Goal: Information Seeking & Learning: Learn about a topic

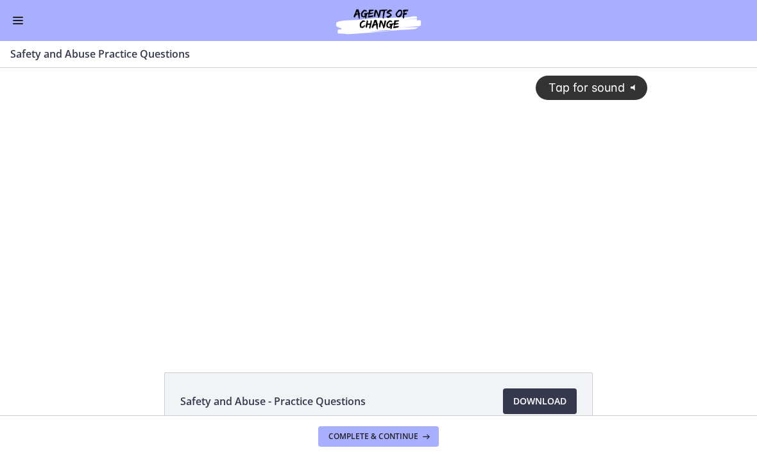
click at [693, 192] on div "Tap for sound @keyframes VOLUME_SMALL_WAVE_FLASH { 0% { opacity: 0; } 33% { opa…" at bounding box center [378, 205] width 757 height 275
click at [694, 239] on div "Tap for sound @keyframes VOLUME_SMALL_WAVE_FLASH { 0% { opacity: 0; } 33% { opa…" at bounding box center [378, 205] width 757 height 275
click at [359, 164] on div "Tap for sound @keyframes VOLUME_SMALL_WAVE_FLASH { 0% { opacity: 0; } 33% { opa…" at bounding box center [377, 195] width 553 height 255
click at [384, 208] on div at bounding box center [377, 205] width 553 height 275
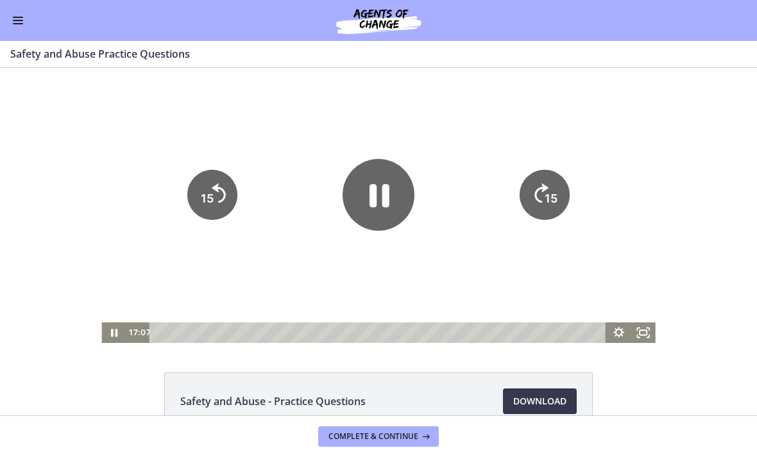
click at [389, 198] on icon "Pause" at bounding box center [379, 196] width 20 height 23
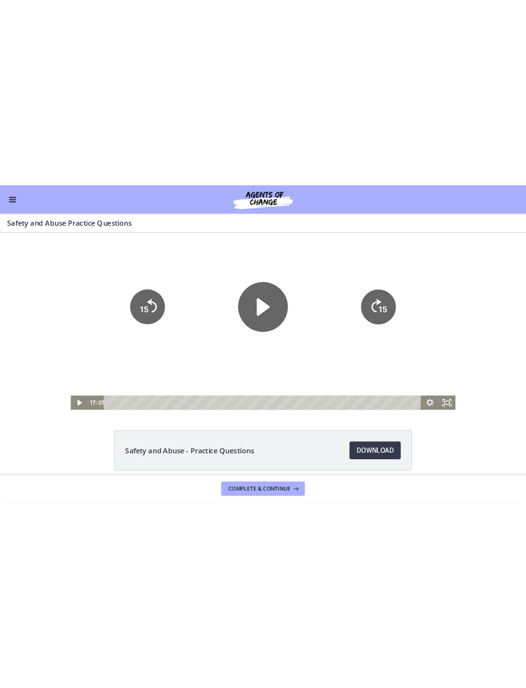
scroll to position [9, 0]
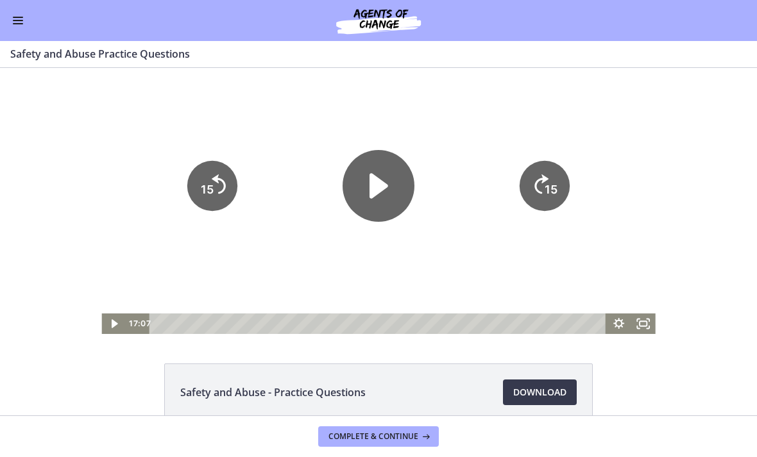
click at [719, 254] on div "Tap for sound @keyframes VOLUME_SMALL_WAVE_FLASH { 0% { opacity: 0; } 33% { opa…" at bounding box center [378, 196] width 757 height 275
click at [385, 189] on icon "Play Video" at bounding box center [378, 186] width 19 height 25
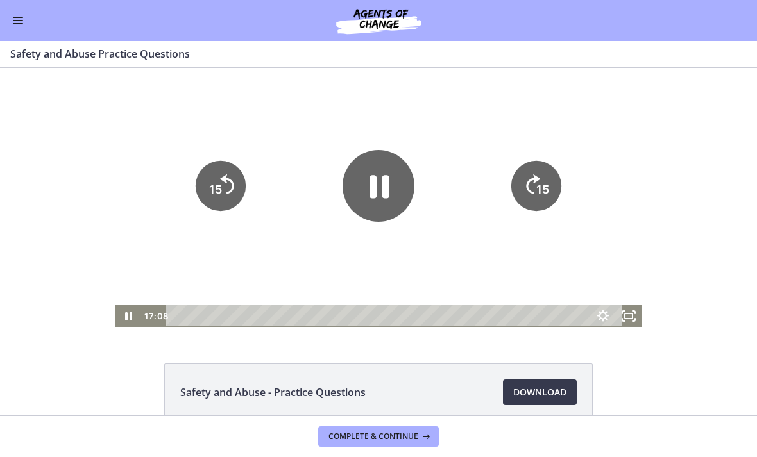
scroll to position [0, 0]
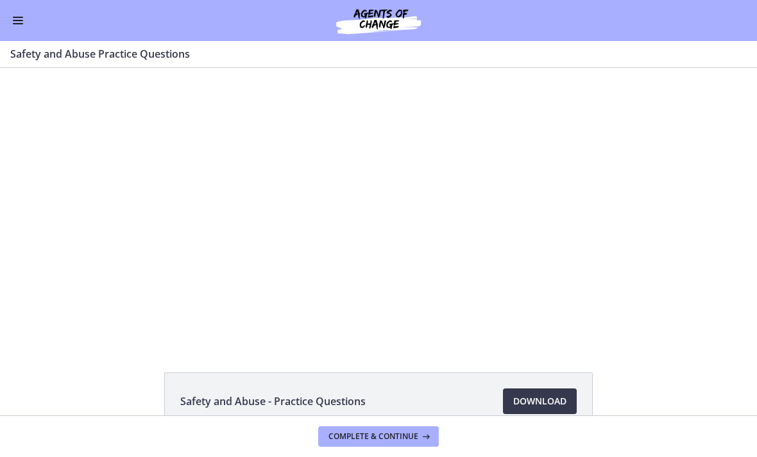
click at [361, 194] on div at bounding box center [377, 205] width 553 height 275
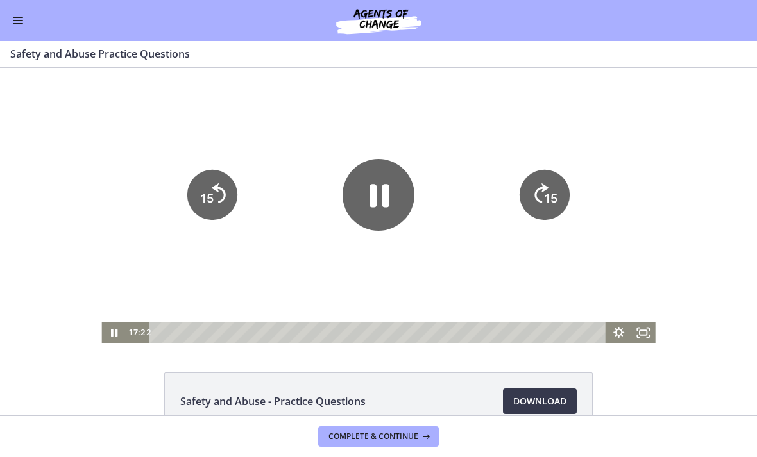
click at [387, 197] on icon "Pause" at bounding box center [379, 196] width 20 height 23
click at [380, 205] on icon "Play Video" at bounding box center [378, 195] width 72 height 72
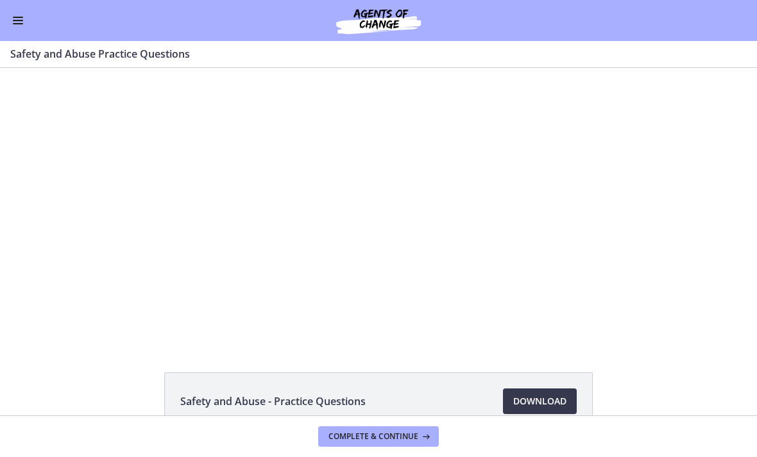
click at [369, 202] on div at bounding box center [377, 205] width 553 height 275
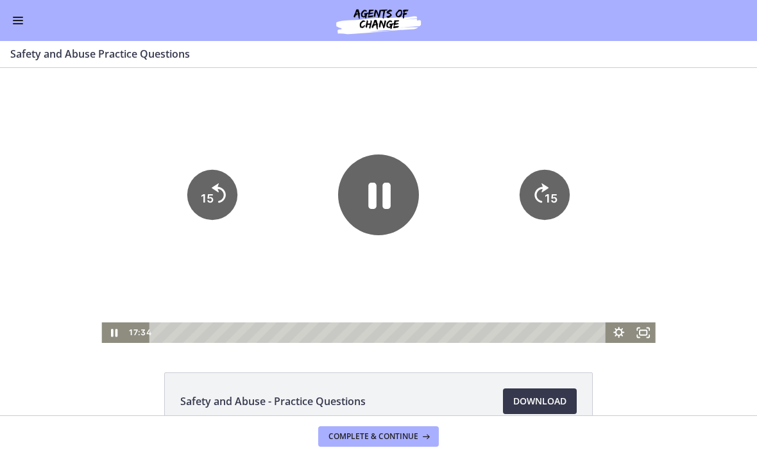
click at [384, 199] on icon "Pause" at bounding box center [379, 196] width 22 height 26
click at [378, 192] on icon "Play Video" at bounding box center [378, 195] width 19 height 25
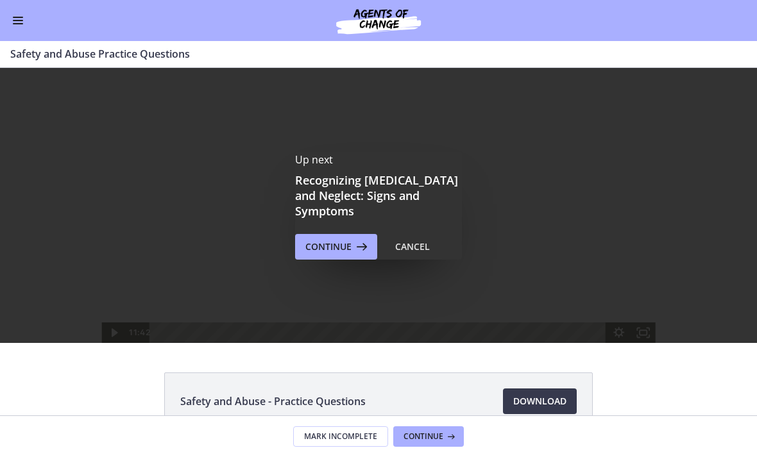
click at [313, 239] on span "Continue" at bounding box center [328, 246] width 46 height 15
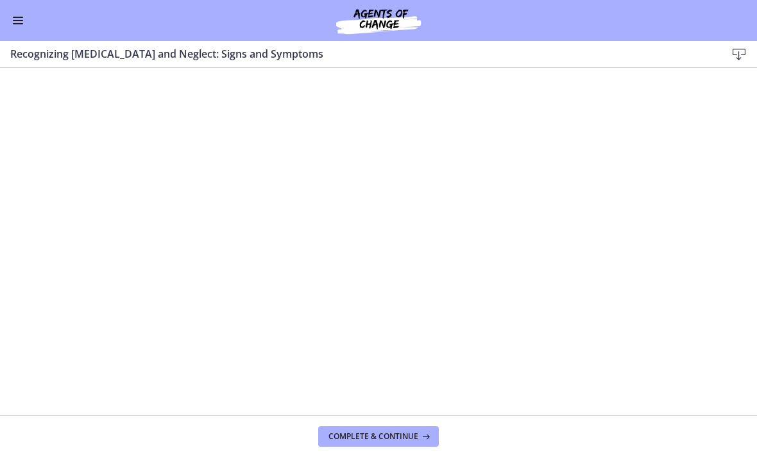
click at [380, 444] on button "Complete & continue" at bounding box center [378, 436] width 121 height 21
click at [380, 432] on span "Complete & continue" at bounding box center [373, 437] width 90 height 10
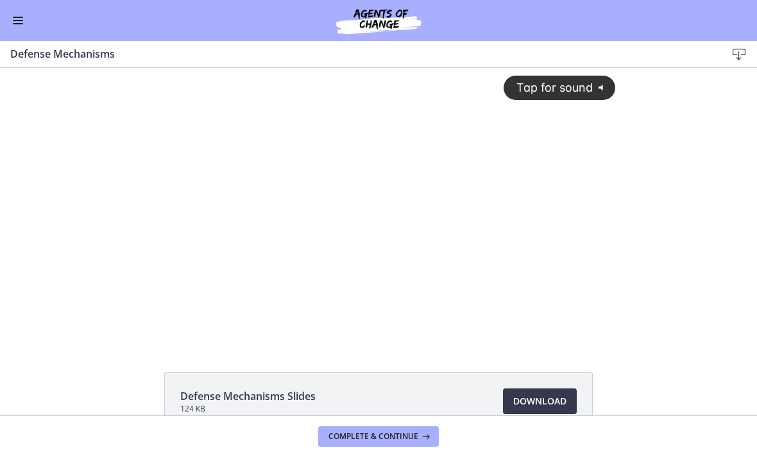
click at [586, 84] on span "Tap for sound" at bounding box center [549, 87] width 88 height 13
click at [328, 181] on div at bounding box center [378, 205] width 489 height 275
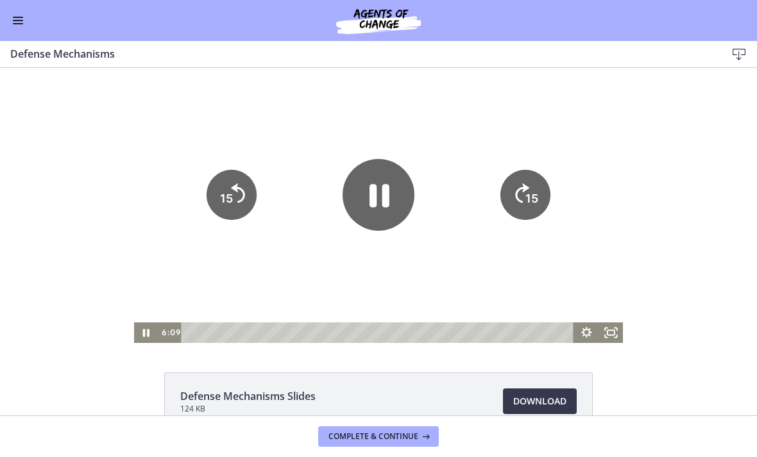
click at [380, 191] on icon "Pause" at bounding box center [378, 195] width 72 height 72
click at [375, 174] on icon "Play Video" at bounding box center [378, 195] width 72 height 72
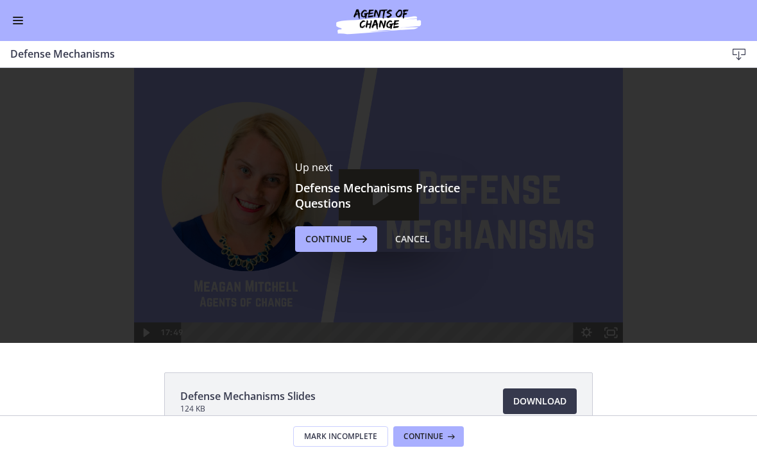
click at [316, 222] on div "Up next Defense Mechanisms Practice Questions Continue Cancel" at bounding box center [378, 206] width 167 height 92
click at [330, 230] on button "Continue" at bounding box center [336, 239] width 82 height 26
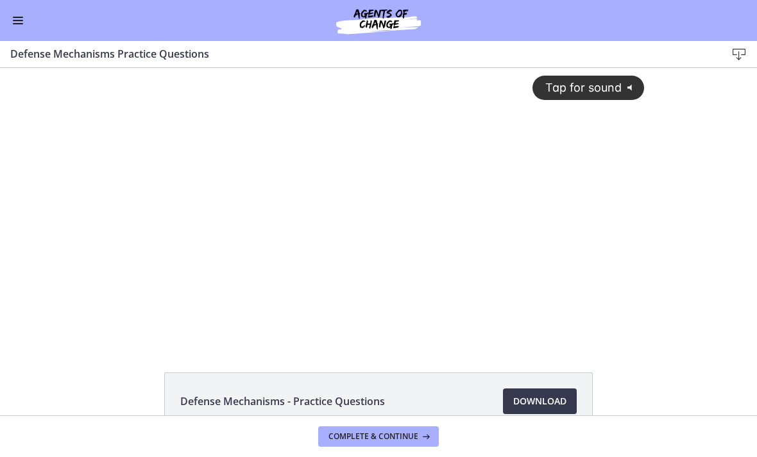
click at [607, 87] on span "Tap for sound" at bounding box center [578, 87] width 88 height 13
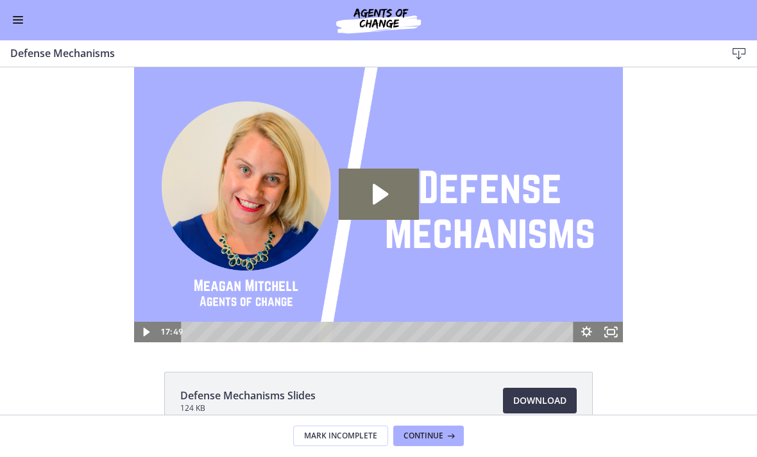
click at [391, 195] on icon "Play Video: ctgmo8leb9sc72ose380.mp4" at bounding box center [379, 194] width 80 height 51
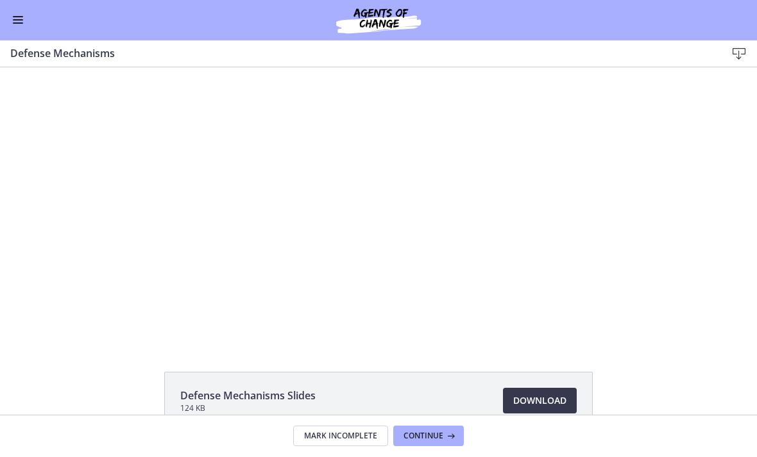
click at [366, 194] on div at bounding box center [378, 204] width 489 height 275
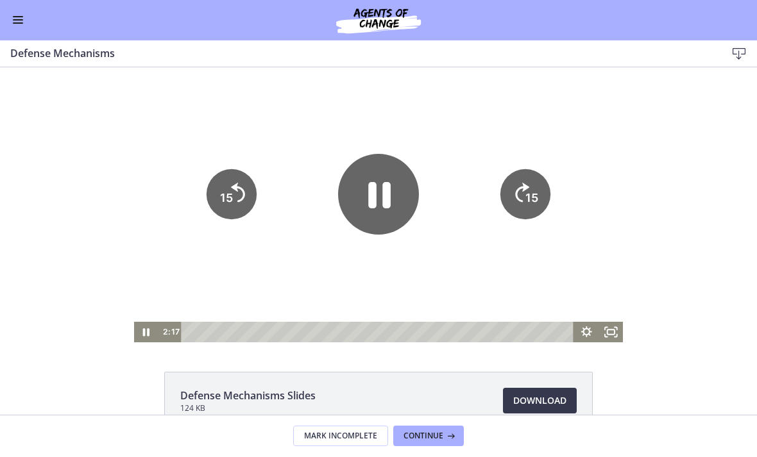
click at [387, 198] on icon "Pause" at bounding box center [379, 196] width 22 height 26
click at [369, 201] on icon "Play Video" at bounding box center [378, 194] width 19 height 25
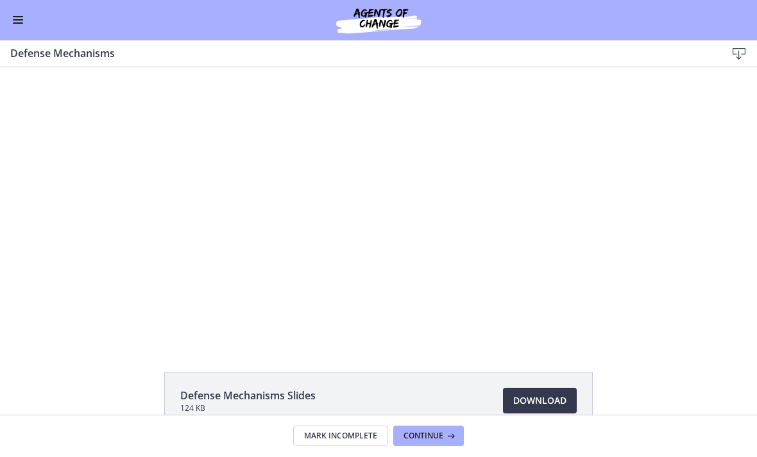
click at [364, 192] on div at bounding box center [378, 204] width 489 height 275
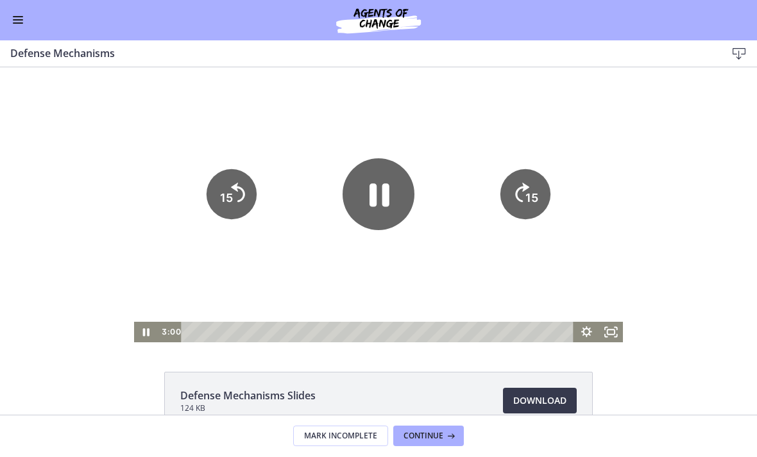
click at [378, 206] on icon "Pause" at bounding box center [378, 194] width 72 height 72
click at [369, 198] on icon "Play Video" at bounding box center [378, 194] width 72 height 72
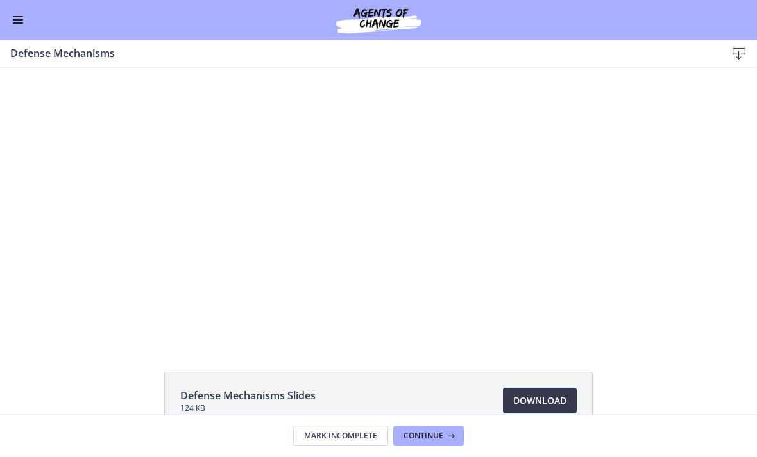
click at [360, 176] on div at bounding box center [378, 204] width 489 height 275
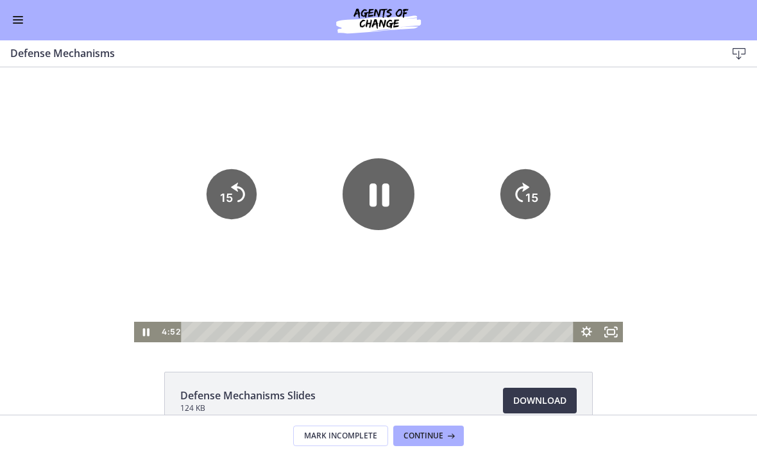
click at [370, 196] on icon "Pause" at bounding box center [379, 195] width 20 height 23
click at [372, 194] on icon "Play Video" at bounding box center [378, 194] width 19 height 25
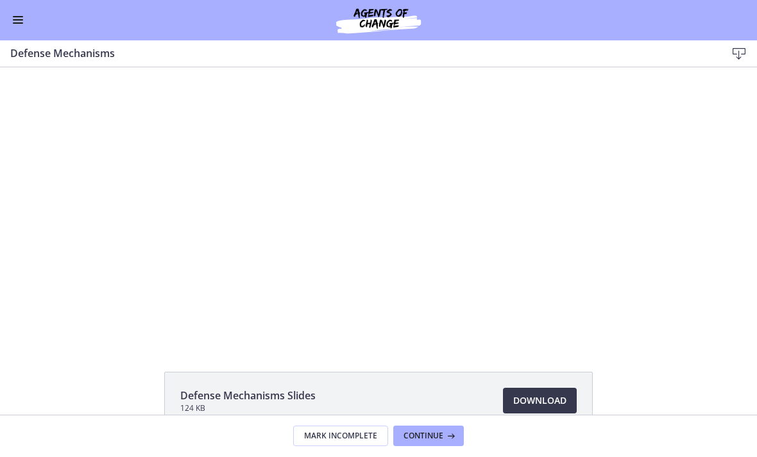
click at [360, 192] on div at bounding box center [378, 204] width 489 height 275
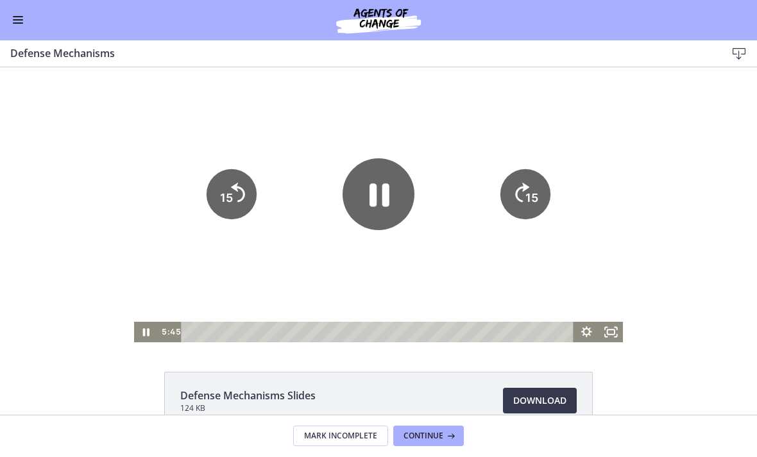
click at [387, 189] on icon "Pause" at bounding box center [379, 195] width 20 height 23
click at [390, 215] on icon "Play Video" at bounding box center [378, 194] width 72 height 72
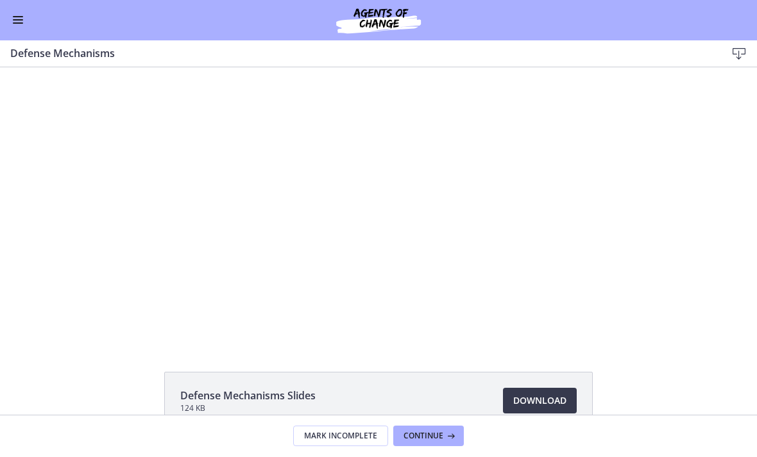
click at [331, 212] on div at bounding box center [378, 204] width 489 height 275
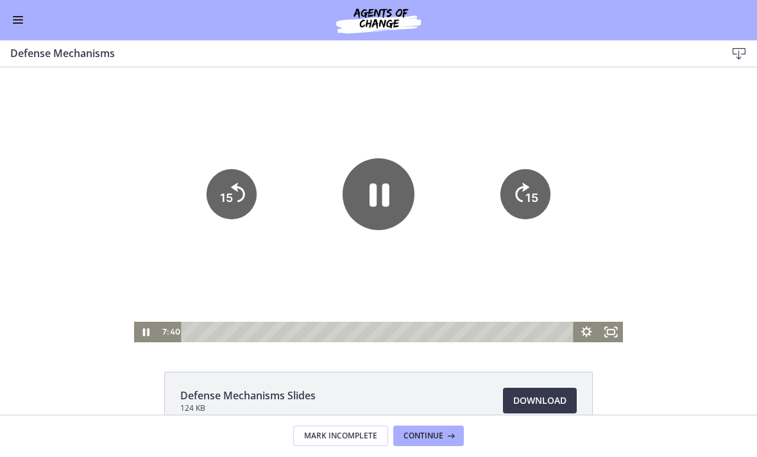
click at [151, 209] on div at bounding box center [378, 204] width 489 height 275
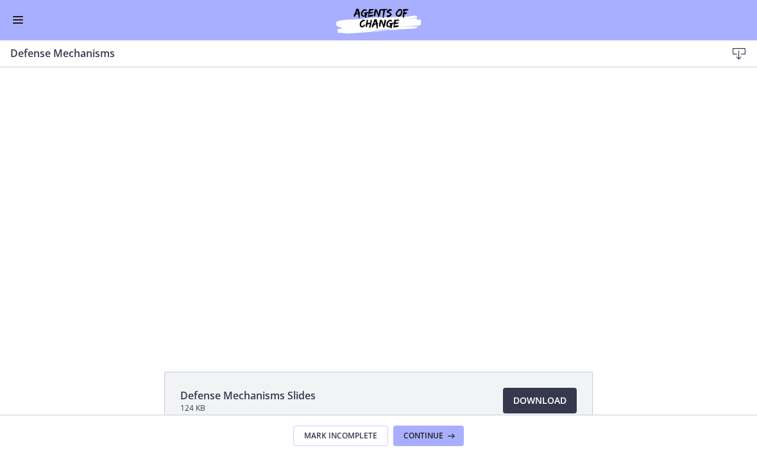
click at [173, 215] on div at bounding box center [378, 204] width 489 height 275
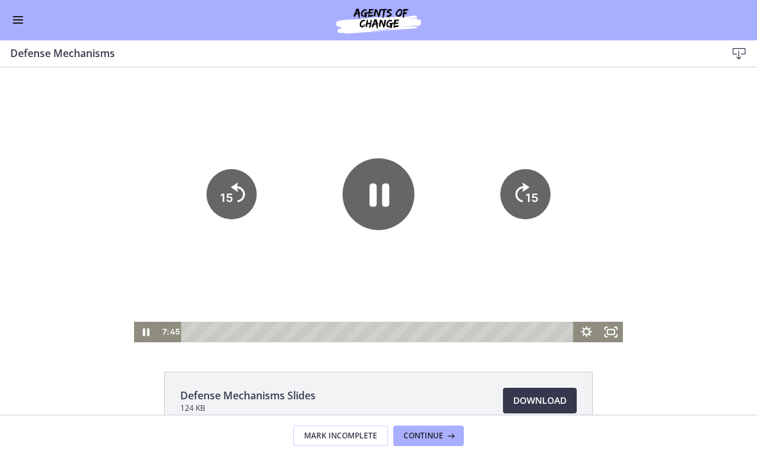
click at [300, 214] on div at bounding box center [378, 204] width 489 height 275
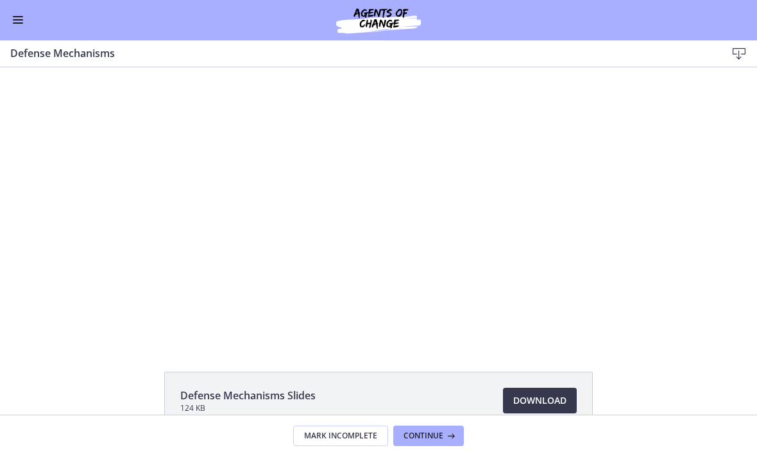
click at [310, 188] on div at bounding box center [378, 204] width 489 height 275
click at [277, 205] on div at bounding box center [378, 204] width 489 height 275
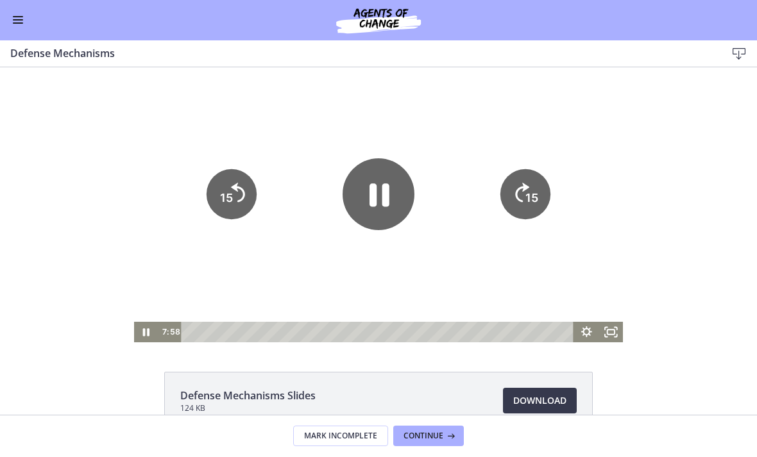
click at [247, 199] on icon "15" at bounding box center [232, 194] width 50 height 50
click at [230, 193] on tspan "15" at bounding box center [226, 197] width 13 height 13
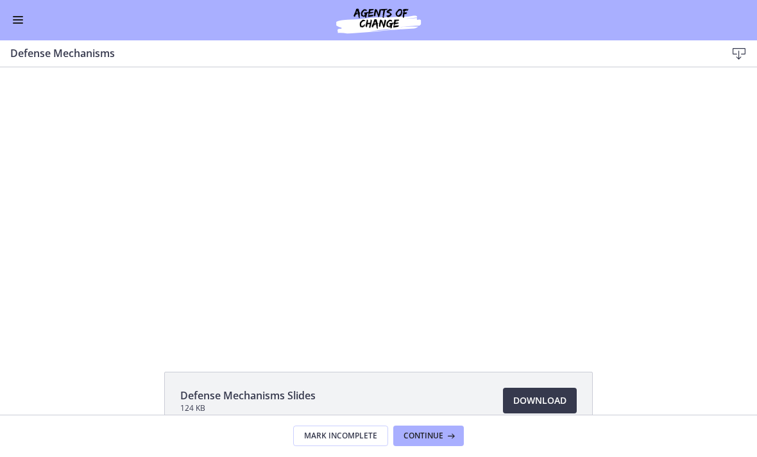
click at [316, 188] on div at bounding box center [378, 204] width 489 height 275
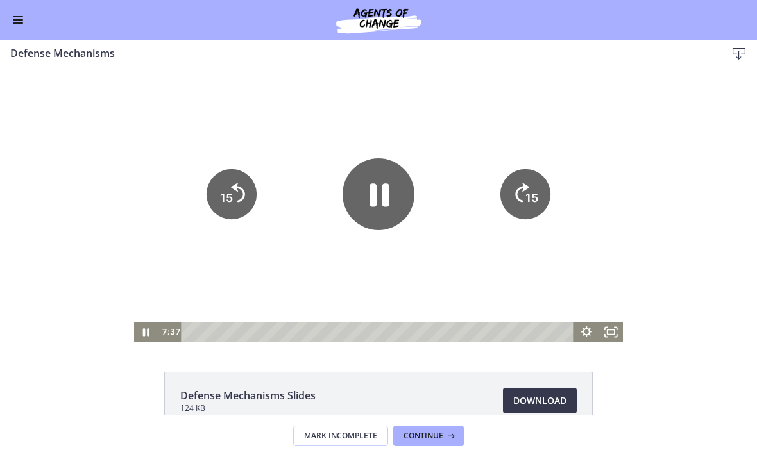
click at [389, 191] on icon "Pause" at bounding box center [379, 195] width 20 height 23
click at [370, 197] on icon "Play Video" at bounding box center [378, 194] width 19 height 25
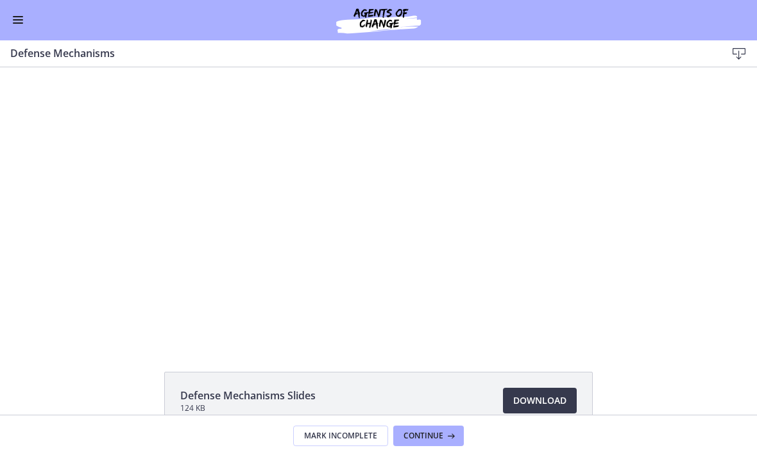
click at [343, 194] on div at bounding box center [378, 204] width 489 height 275
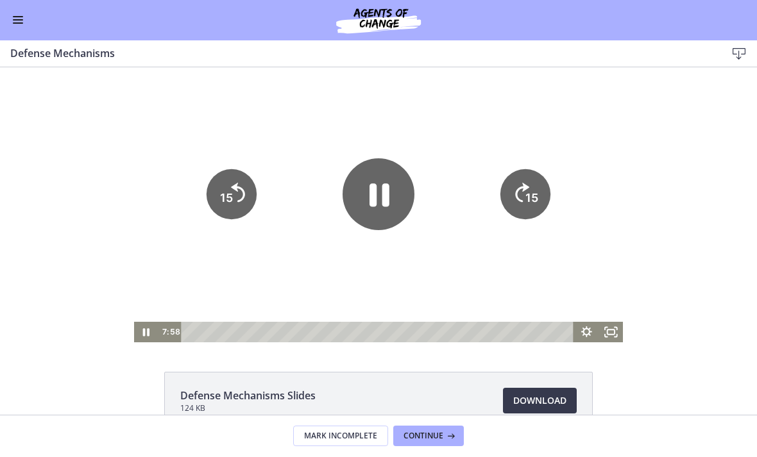
click at [369, 187] on icon "Pause" at bounding box center [379, 195] width 20 height 23
click at [382, 190] on icon "Play Video" at bounding box center [378, 194] width 21 height 28
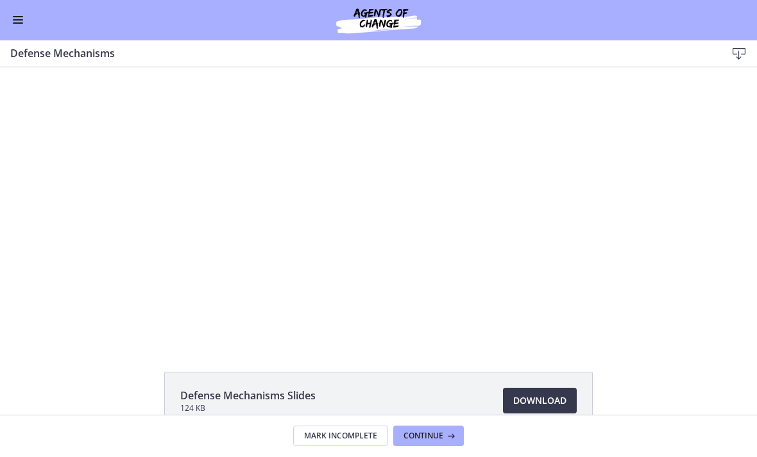
click at [330, 192] on div at bounding box center [378, 204] width 489 height 275
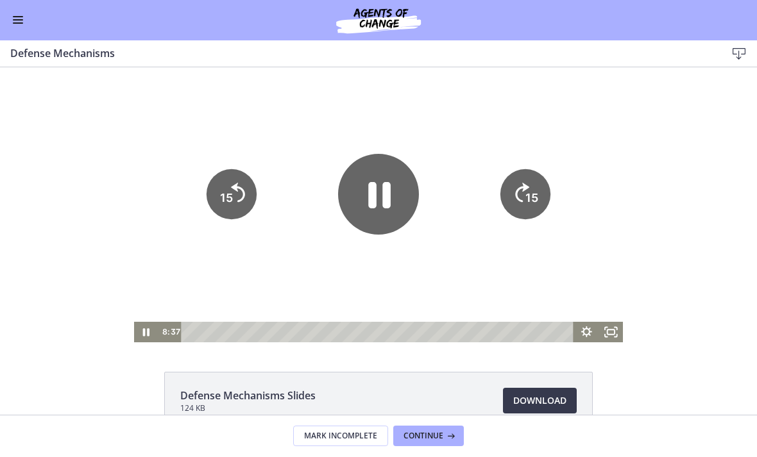
click at [377, 199] on icon "Pause" at bounding box center [378, 194] width 81 height 81
